Goal: Information Seeking & Learning: Learn about a topic

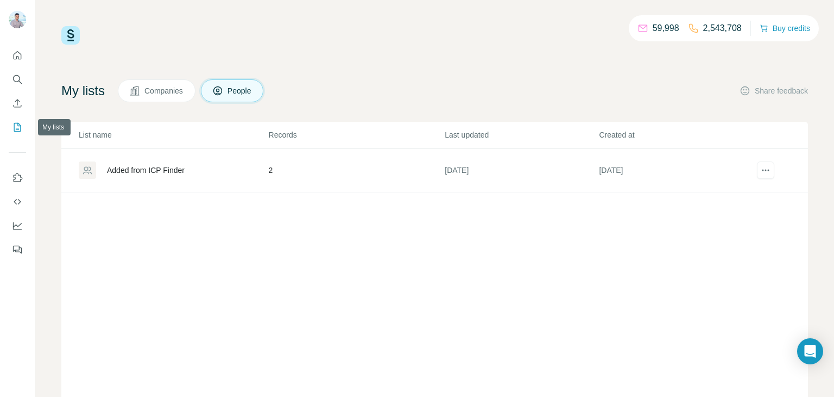
click at [16, 125] on icon "My lists" at bounding box center [17, 127] width 11 height 11
click at [134, 97] on button "Companies" at bounding box center [157, 90] width 78 height 23
click at [152, 88] on span "Companies" at bounding box center [165, 90] width 40 height 11
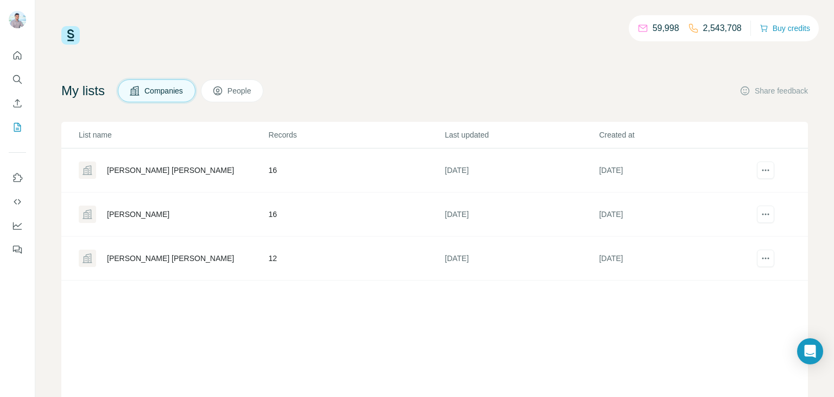
click at [132, 260] on div "Jessica Dees BoB" at bounding box center [170, 258] width 127 height 11
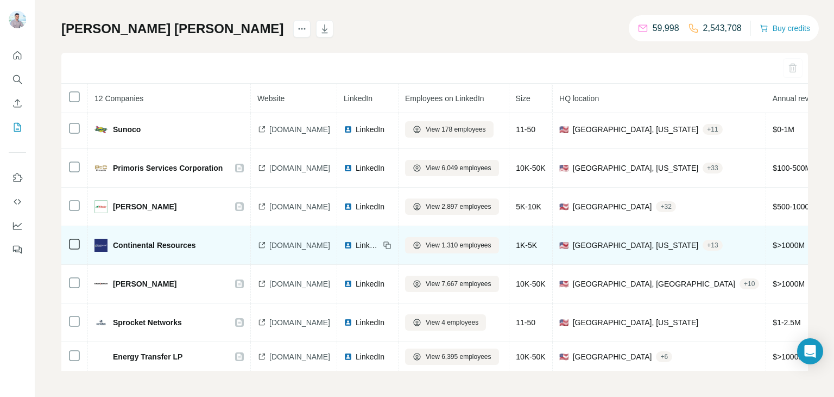
scroll to position [202, 0]
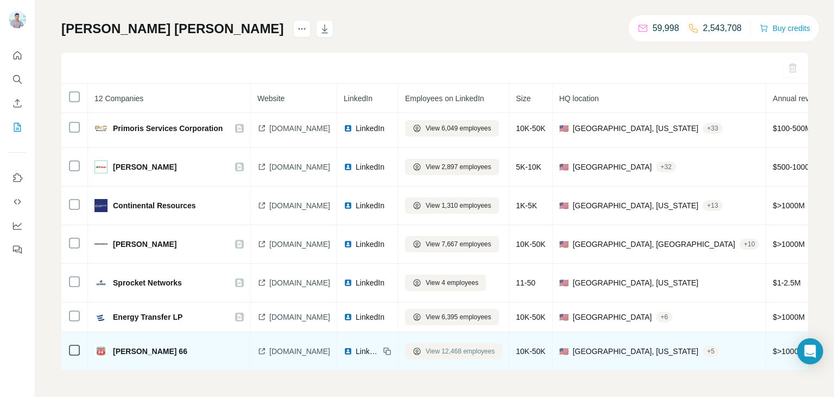
click at [494, 356] on button "View 12,468 employees" at bounding box center [453, 351] width 97 height 16
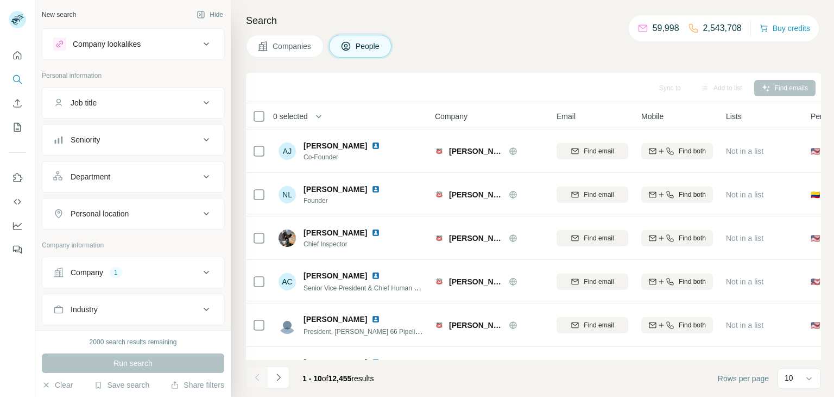
click at [212, 138] on icon at bounding box center [206, 139] width 13 height 13
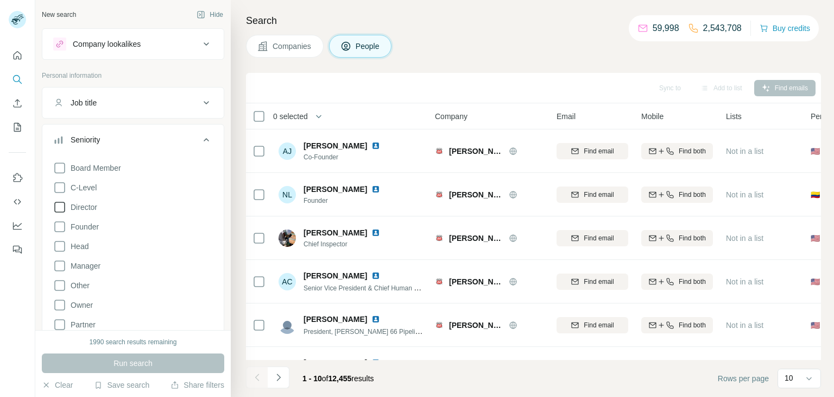
click at [66, 206] on span "Director" at bounding box center [81, 207] width 31 height 11
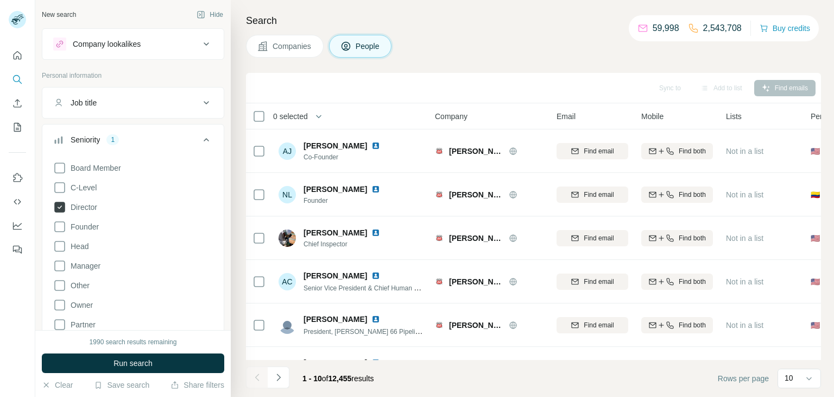
click at [61, 203] on icon at bounding box center [59, 207] width 11 height 11
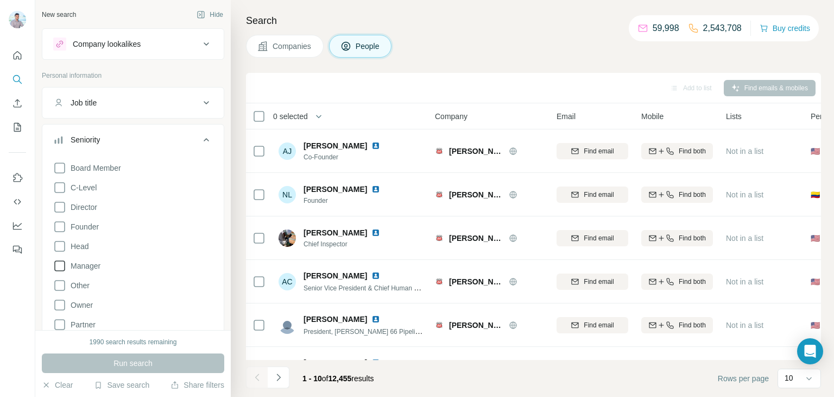
click at [61, 267] on icon at bounding box center [59, 265] width 13 height 13
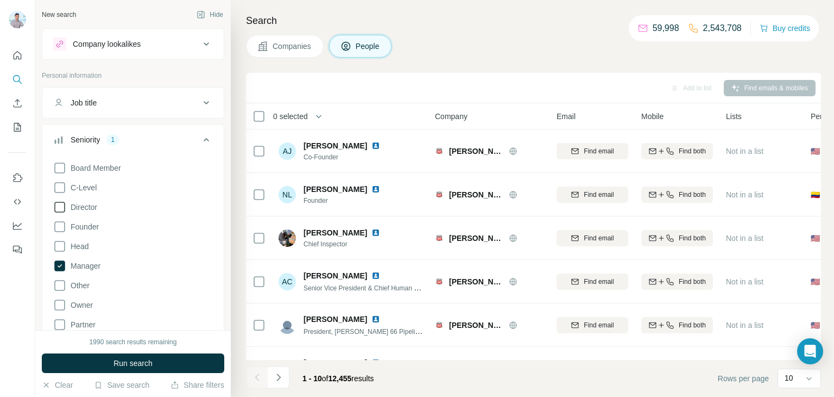
click at [60, 208] on icon at bounding box center [59, 206] width 13 height 13
click at [213, 135] on button "Seniority 2" at bounding box center [132, 142] width 181 height 30
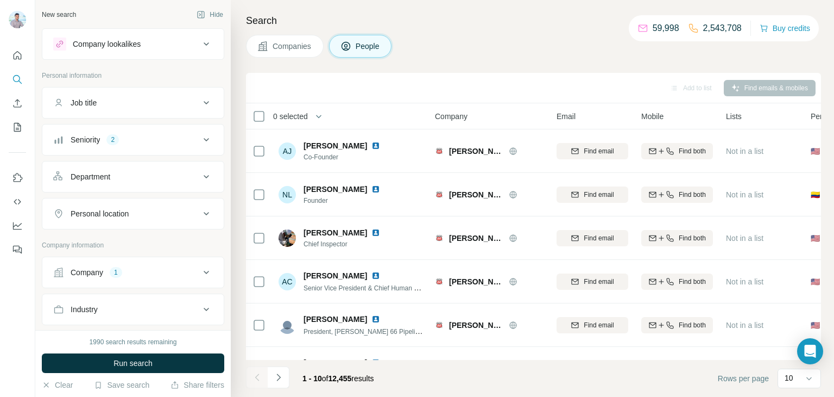
click at [202, 140] on icon at bounding box center [206, 139] width 13 height 13
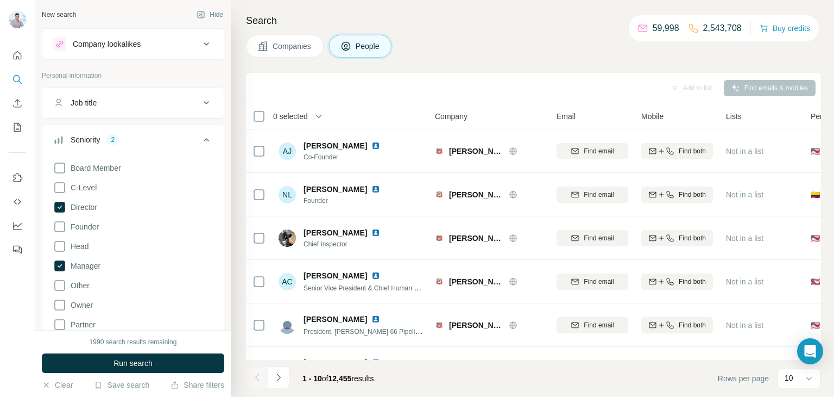
click at [206, 135] on icon at bounding box center [206, 139] width 13 height 13
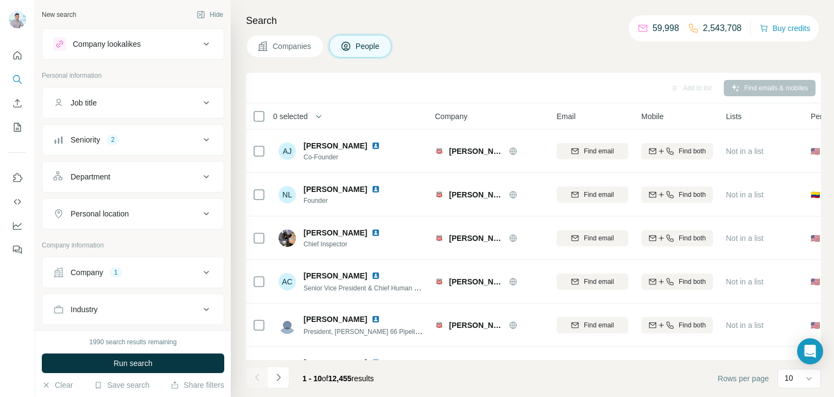
click at [210, 175] on icon at bounding box center [206, 176] width 13 height 13
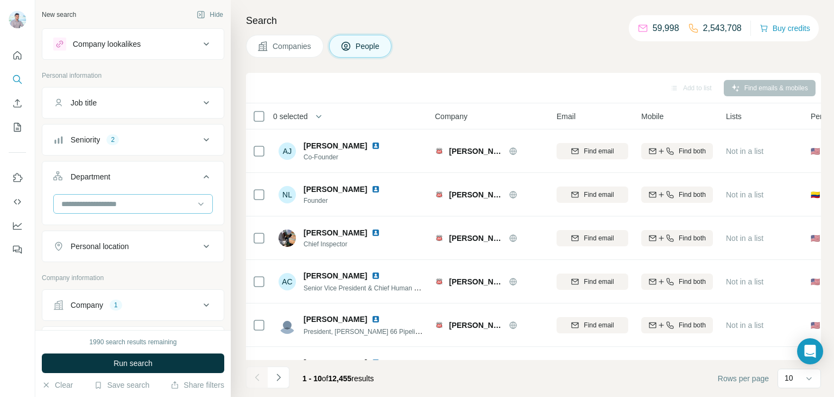
click at [140, 205] on input at bounding box center [127, 204] width 134 height 12
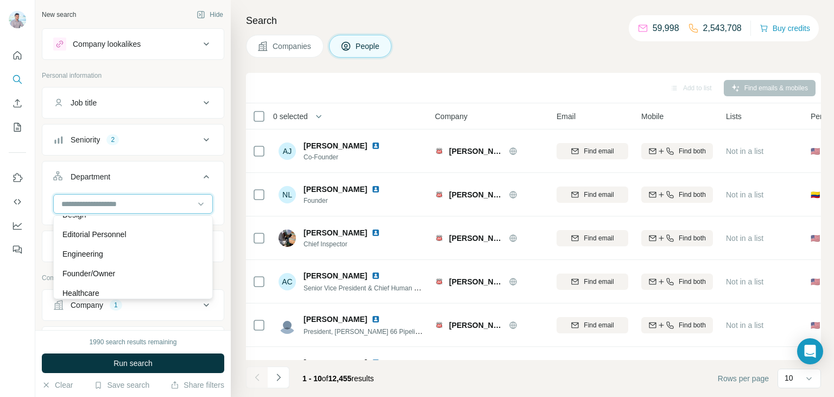
scroll to position [152, 0]
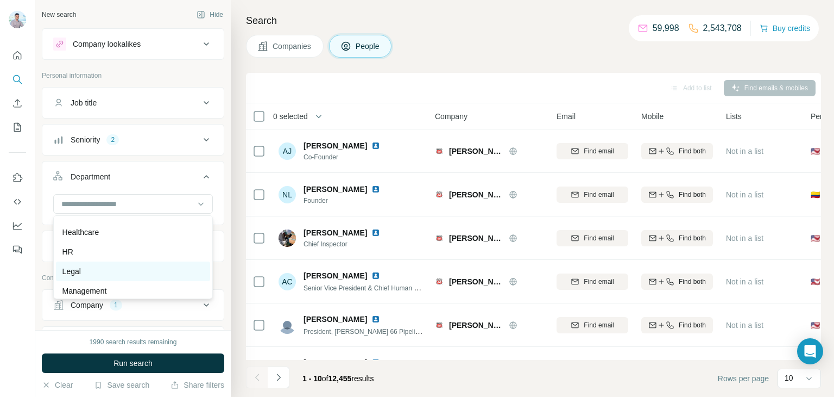
click at [85, 270] on div "Legal" at bounding box center [132, 271] width 141 height 11
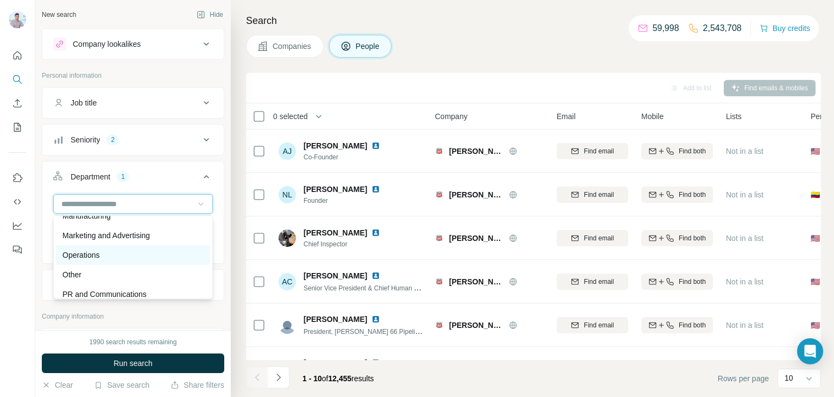
scroll to position [260, 0]
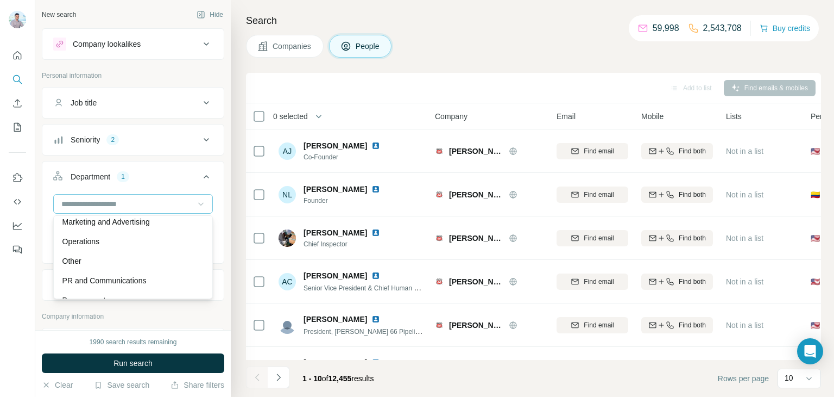
drag, startPoint x: 87, startPoint y: 242, endPoint x: 95, endPoint y: 237, distance: 8.8
click at [87, 242] on p "Operations" at bounding box center [80, 241] width 37 height 11
click at [136, 226] on icon "button" at bounding box center [133, 228] width 9 height 9
click at [185, 199] on input at bounding box center [127, 204] width 134 height 12
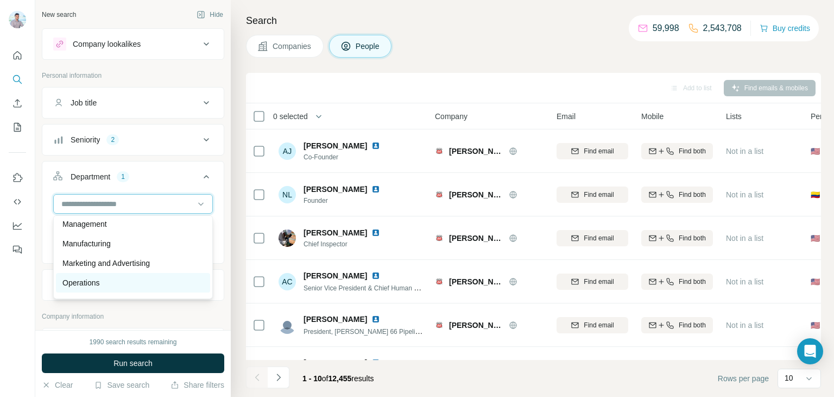
scroll to position [221, 0]
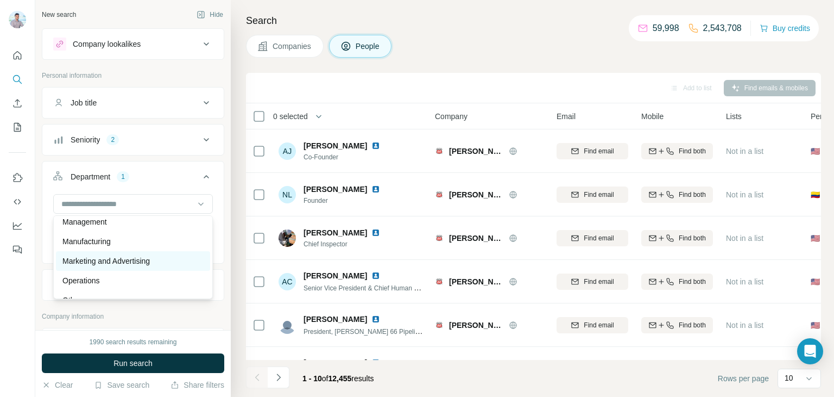
click at [103, 264] on p "Marketing and Advertising" at bounding box center [105, 260] width 87 height 11
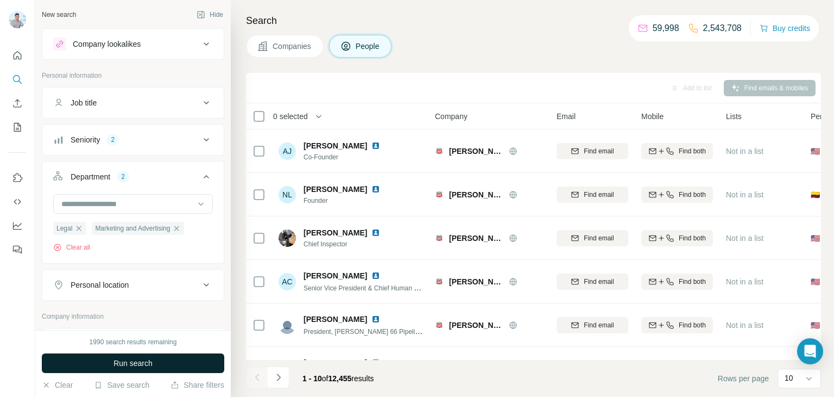
click at [162, 359] on button "Run search" at bounding box center [133, 363] width 183 height 20
